Goal: Navigation & Orientation: Find specific page/section

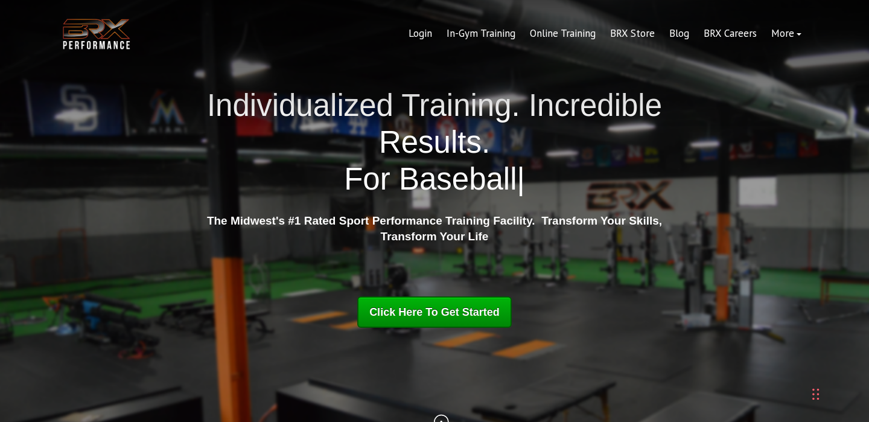
click at [485, 28] on link "In-Gym Training" at bounding box center [480, 33] width 83 height 29
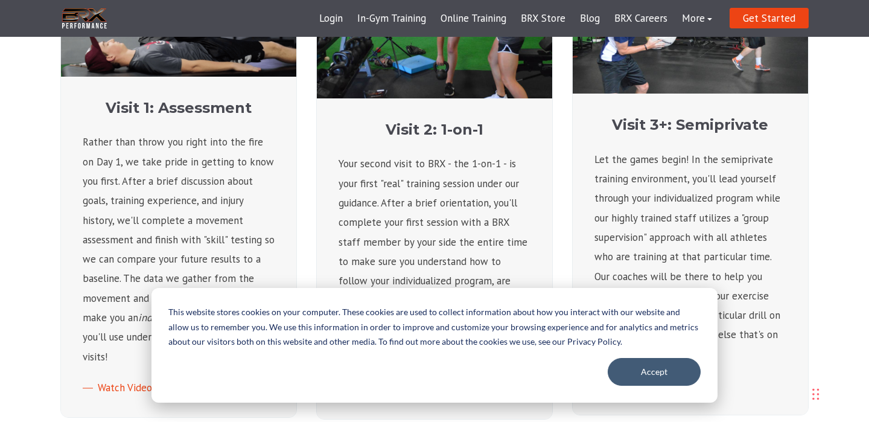
scroll to position [555, 0]
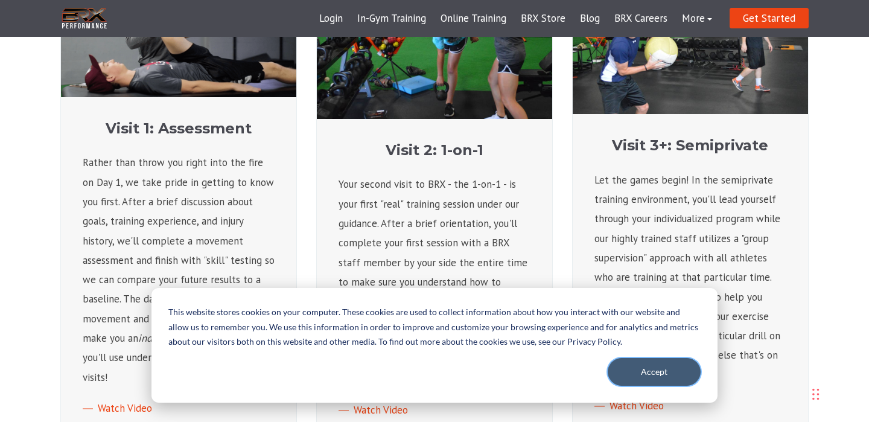
click at [660, 373] on button "Accept" at bounding box center [654, 372] width 93 height 28
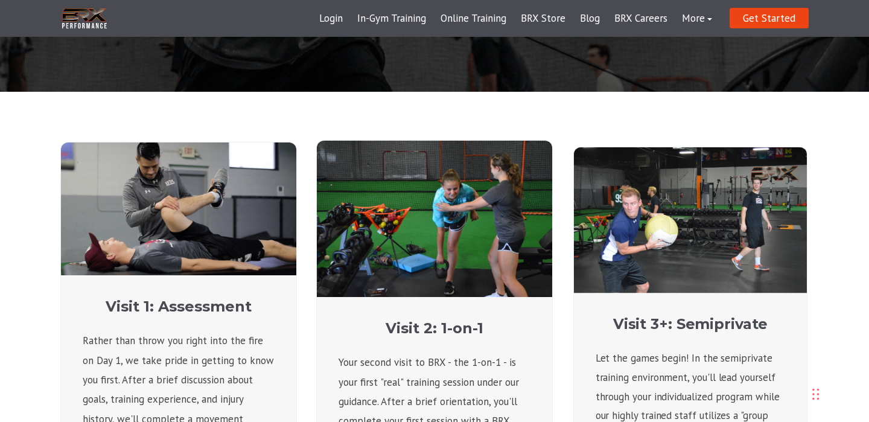
scroll to position [0, 0]
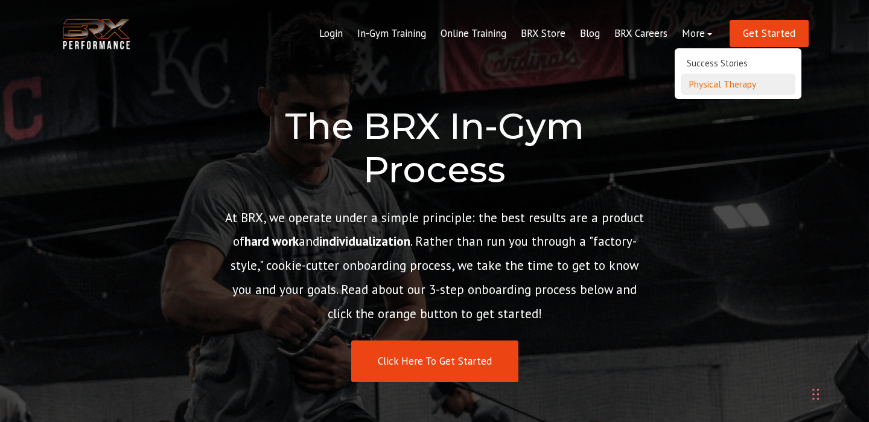
click at [715, 81] on link "Physical Therapy" at bounding box center [738, 84] width 115 height 21
